Goal: Information Seeking & Learning: Learn about a topic

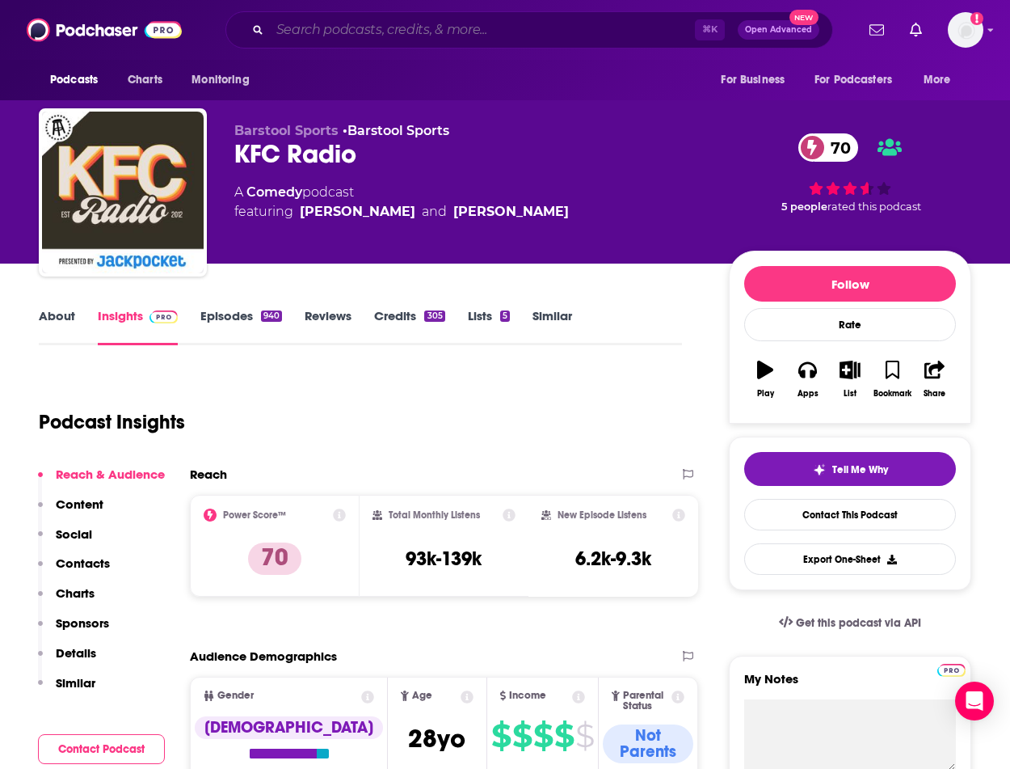
click at [330, 32] on input "Search podcasts, credits, & more..." at bounding box center [482, 30] width 425 height 26
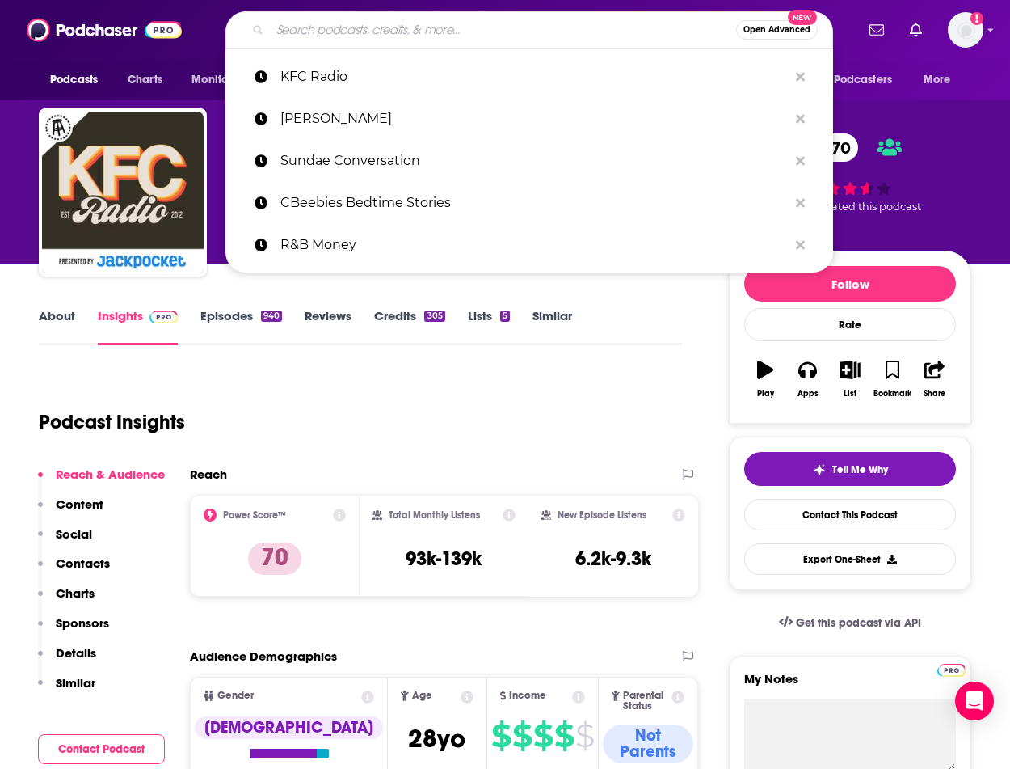
paste input "THE DETERMINED SOCIETY"
type input "THE DETERMINED SOCIETY"
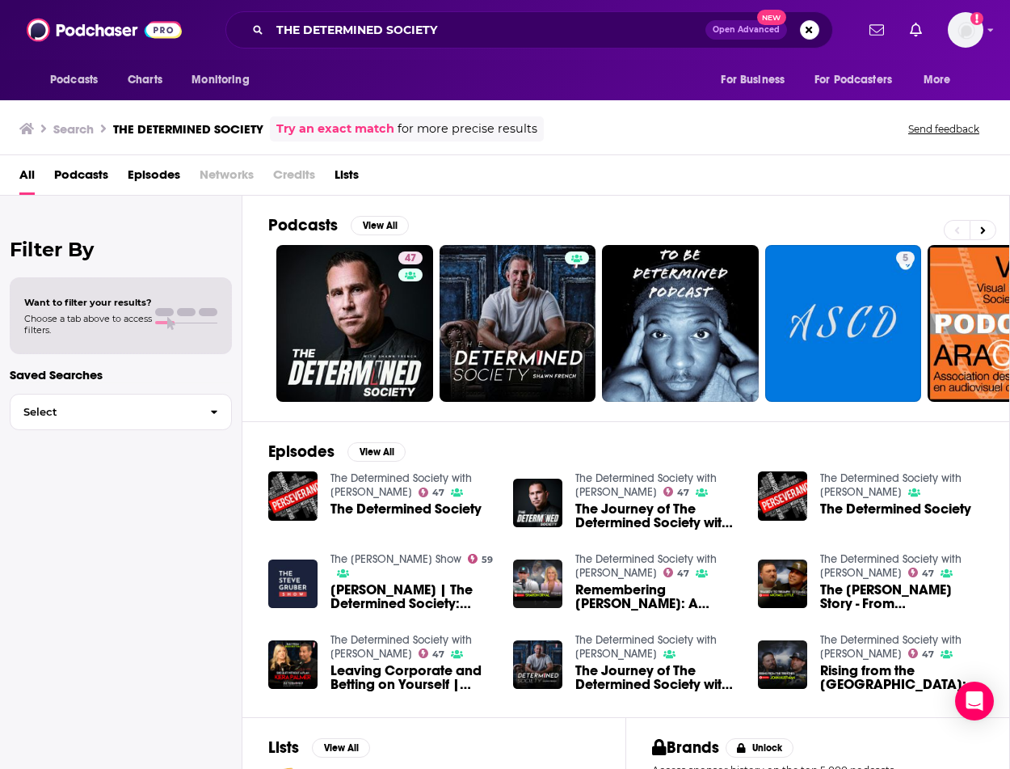
click at [617, 162] on div "All Podcasts Episodes Networks Credits Lists" at bounding box center [508, 178] width 978 height 33
drag, startPoint x: 989, startPoint y: 217, endPoint x: 84, endPoint y: 214, distance: 905.1
click at [84, 214] on div "Filter By Want to filter your results? Choose a tab above to access filters. Sa…" at bounding box center [121, 580] width 242 height 769
click at [120, 32] on img at bounding box center [104, 30] width 155 height 31
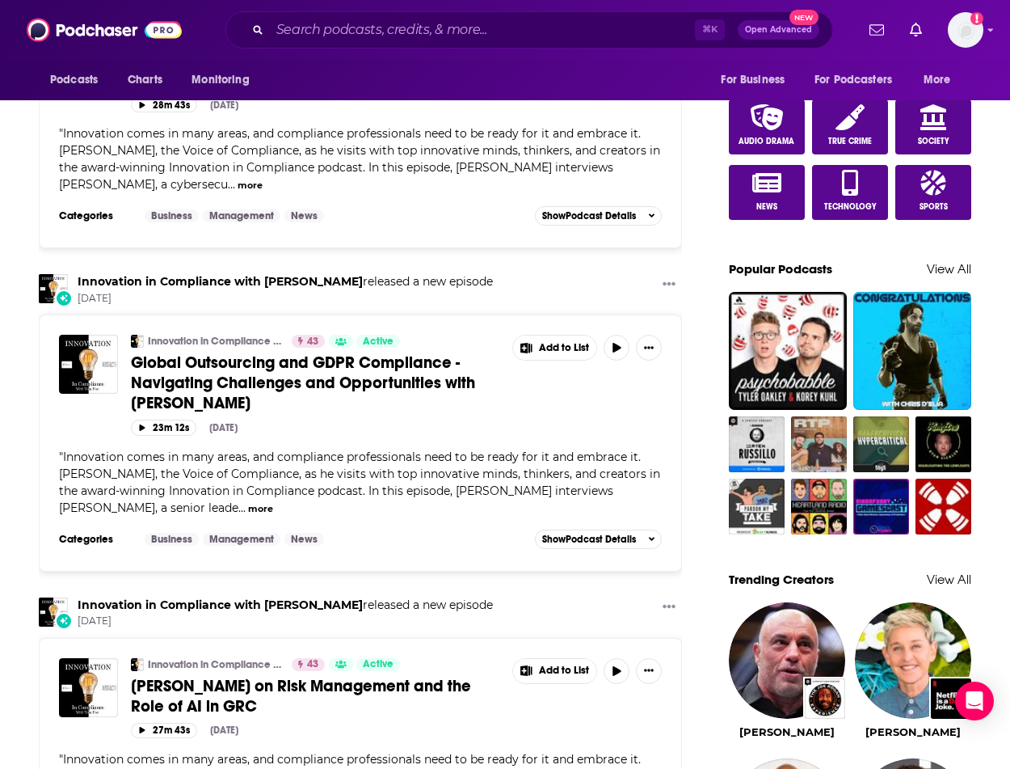
scroll to position [1042, 0]
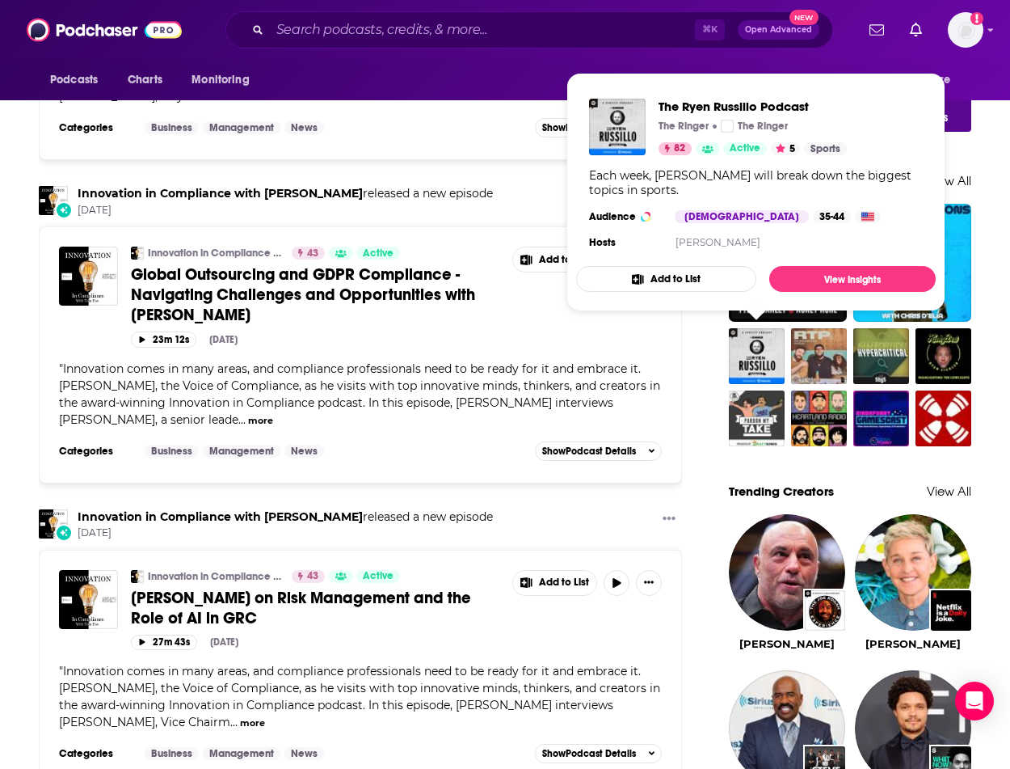
click at [776, 361] on img "The Ryen Russillo Podcast" at bounding box center [757, 356] width 56 height 56
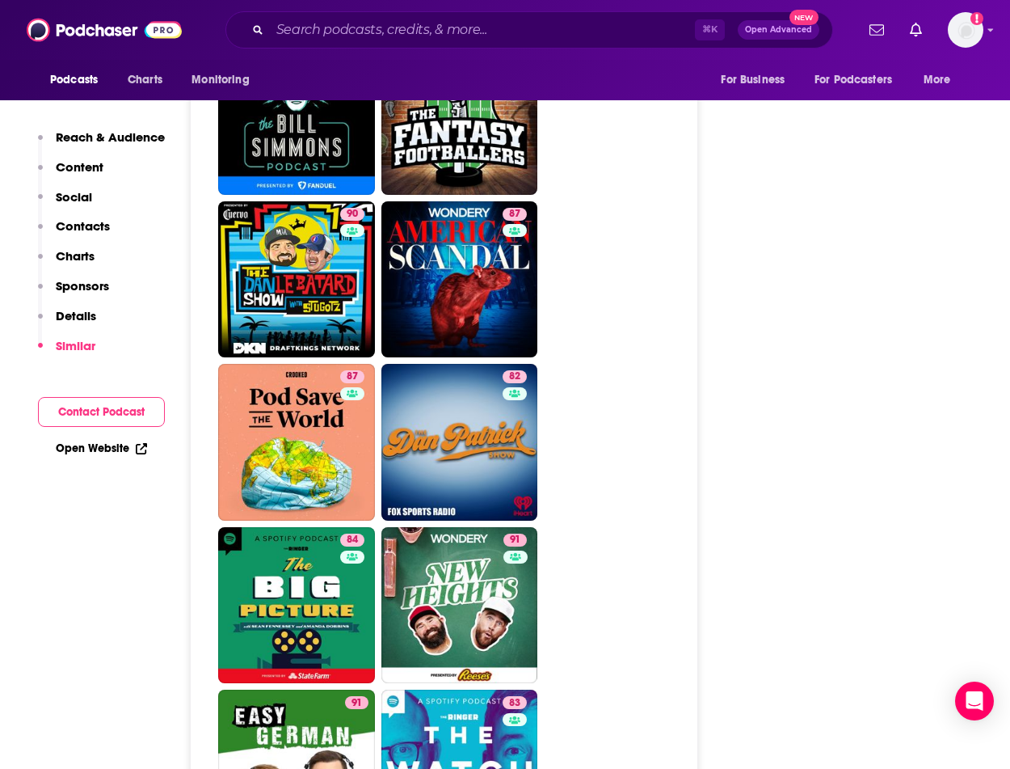
scroll to position [3611, 1]
